Goal: Task Accomplishment & Management: Manage account settings

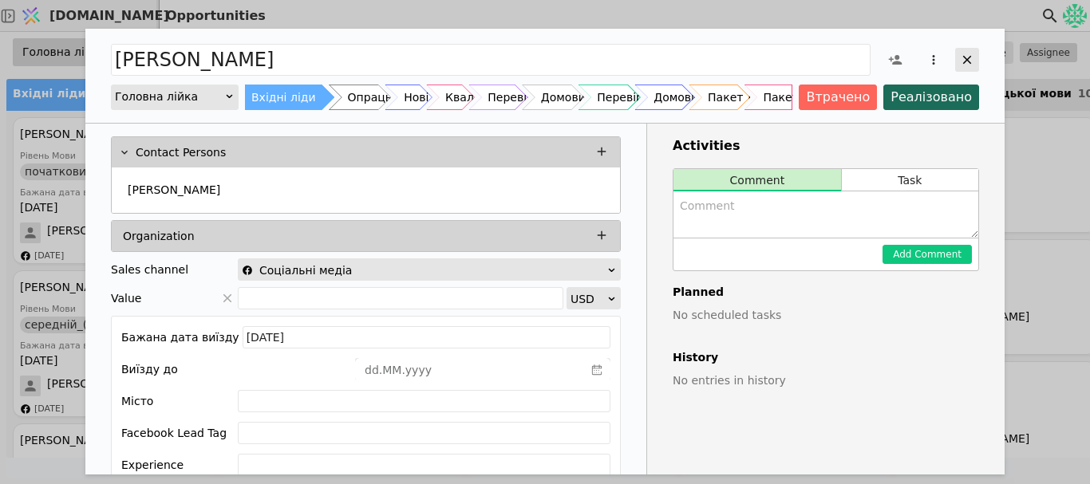
click at [966, 63] on icon "Add Opportunity" at bounding box center [967, 60] width 14 height 14
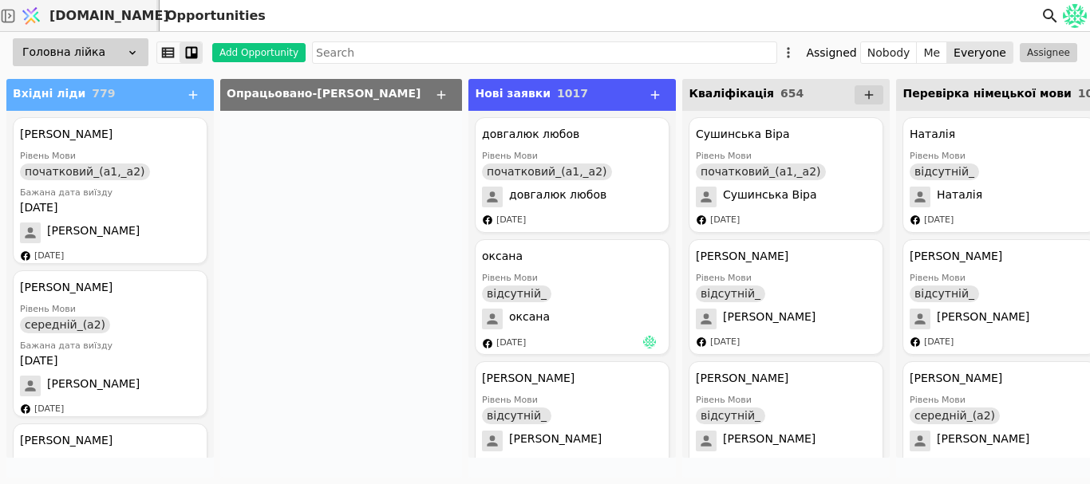
click at [966, 63] on div "Nobody Me Everyone" at bounding box center [936, 52] width 153 height 22
click at [389, 216] on div at bounding box center [341, 294] width 242 height 367
